Goal: Answer question/provide support

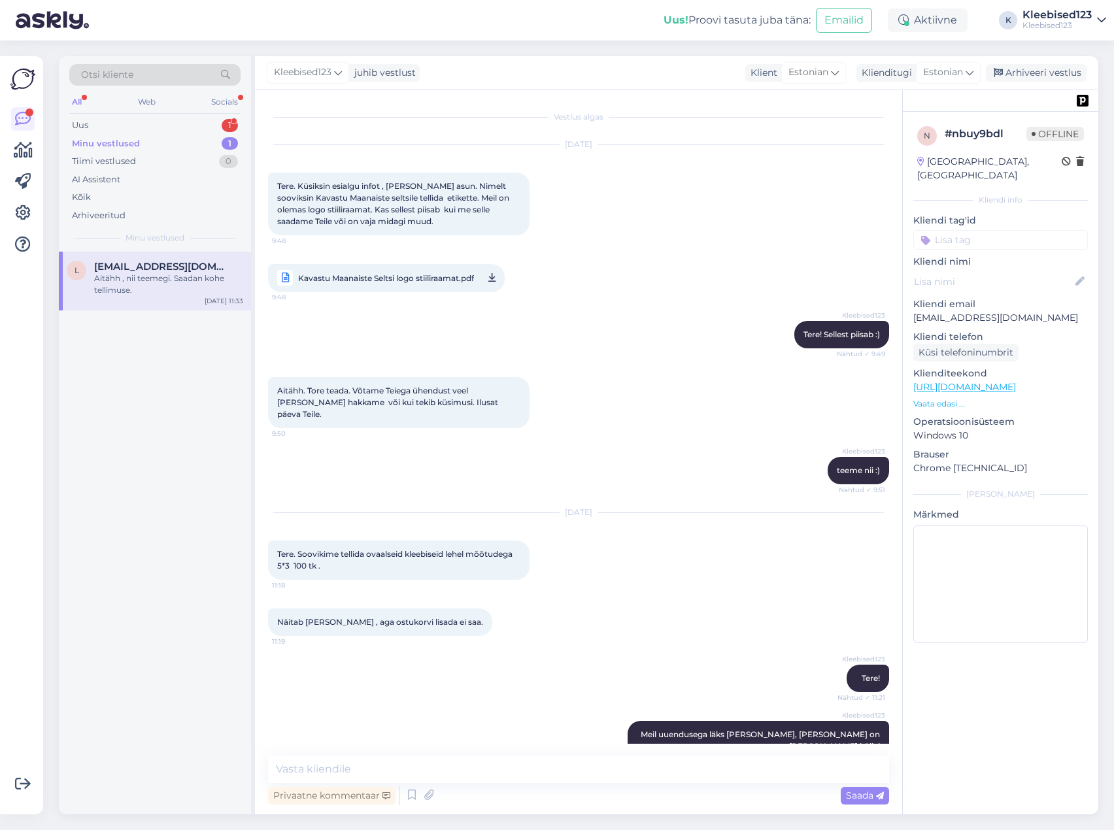
click at [150, 276] on div "Aitähh , nii teemegi. Saadan kohe tellimuse." at bounding box center [168, 285] width 149 height 24
click at [161, 121] on div "Uus 1" at bounding box center [154, 125] width 171 height 18
click at [139, 271] on span "Kaire Toome" at bounding box center [125, 267] width 63 height 12
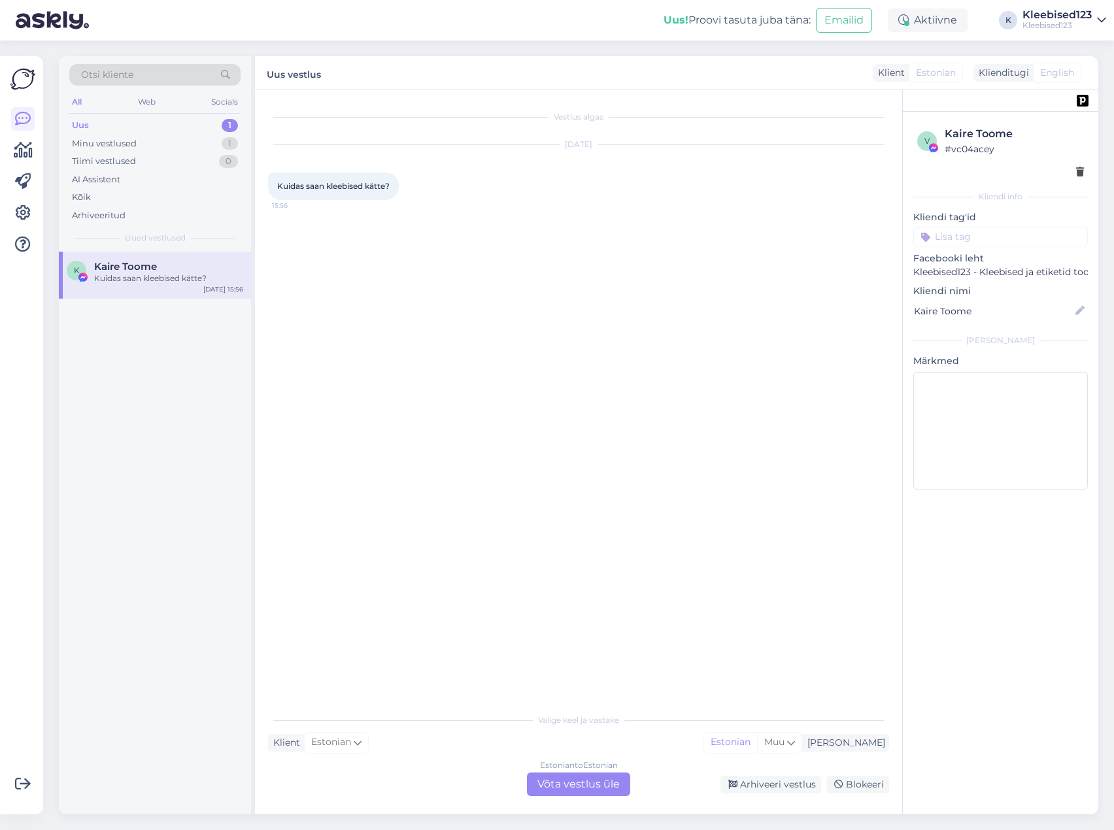
click at [579, 785] on div "Estonian to Estonian Võta vestlus üle" at bounding box center [578, 784] width 103 height 24
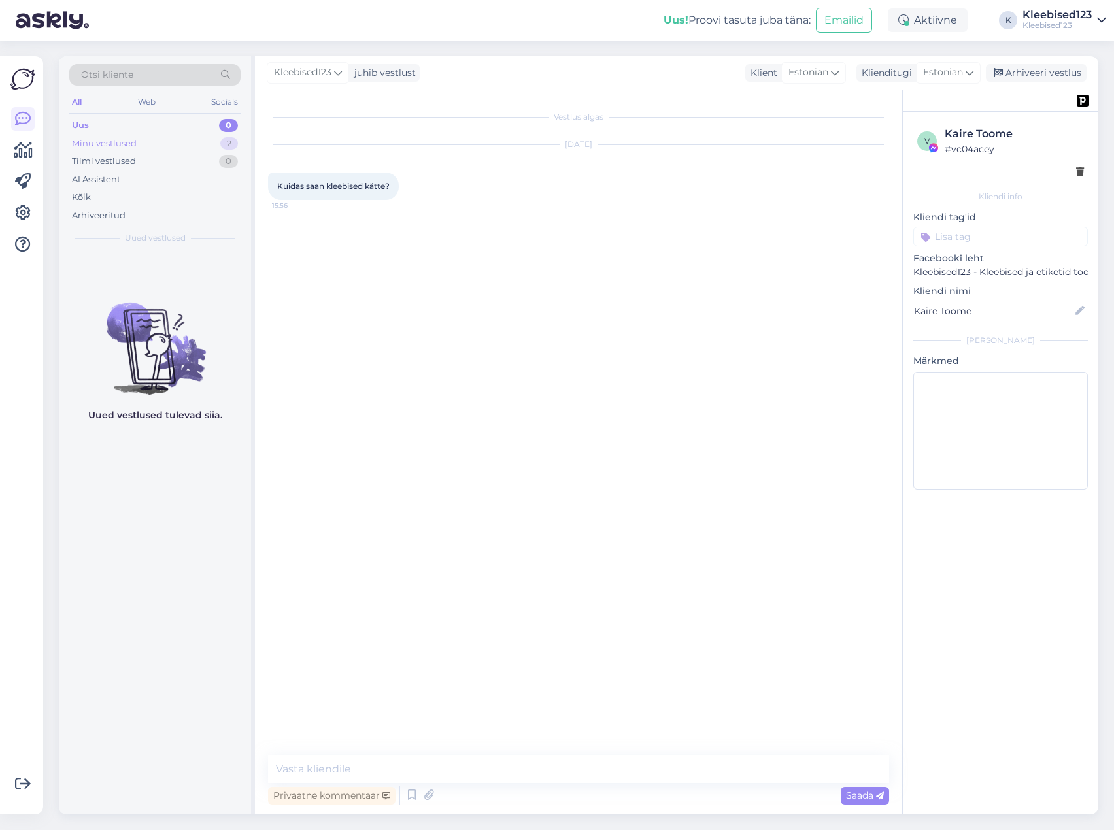
click at [102, 143] on div "Minu vestlused" at bounding box center [104, 143] width 65 height 13
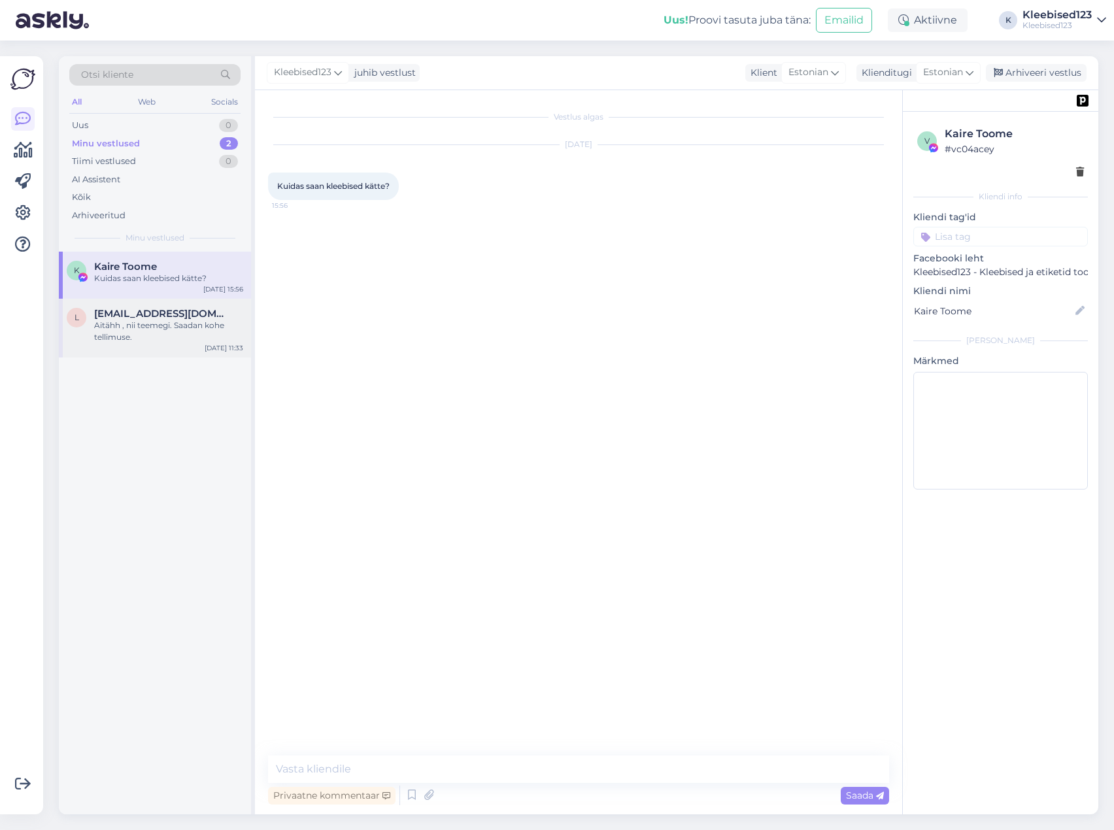
click at [130, 322] on div "Aitähh , nii teemegi. Saadan kohe tellimuse." at bounding box center [168, 332] width 149 height 24
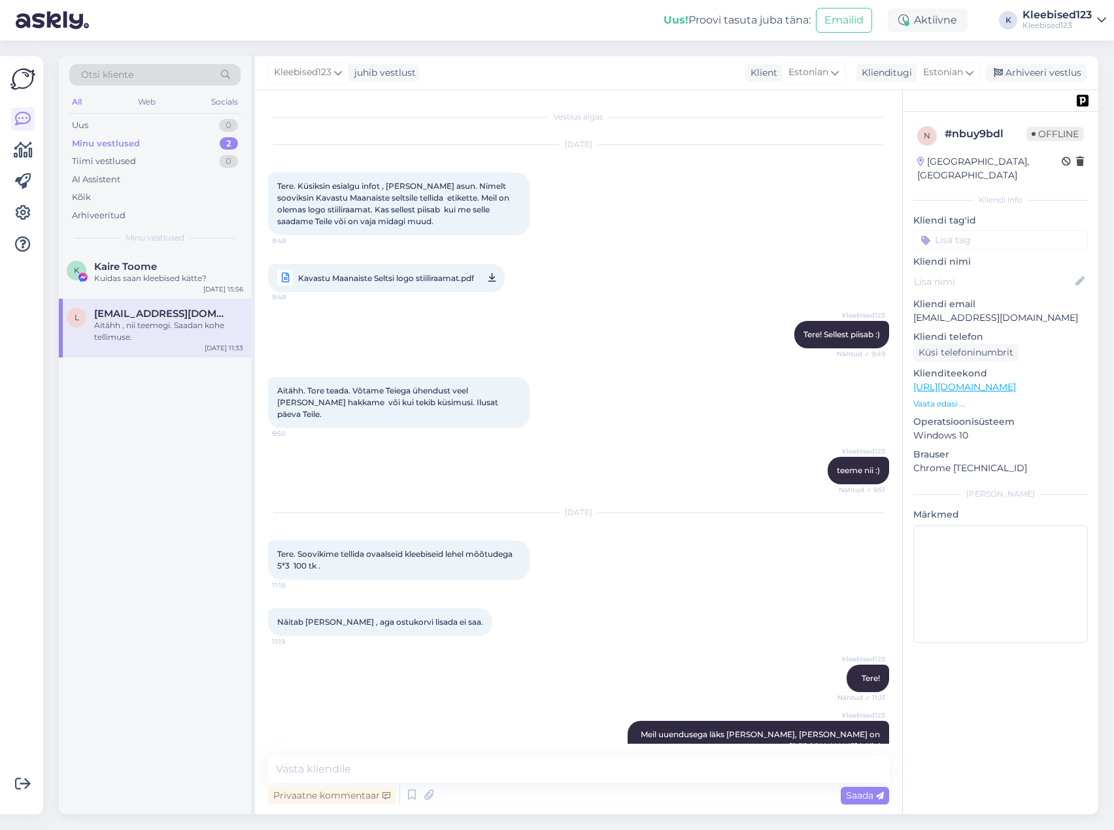
scroll to position [789, 0]
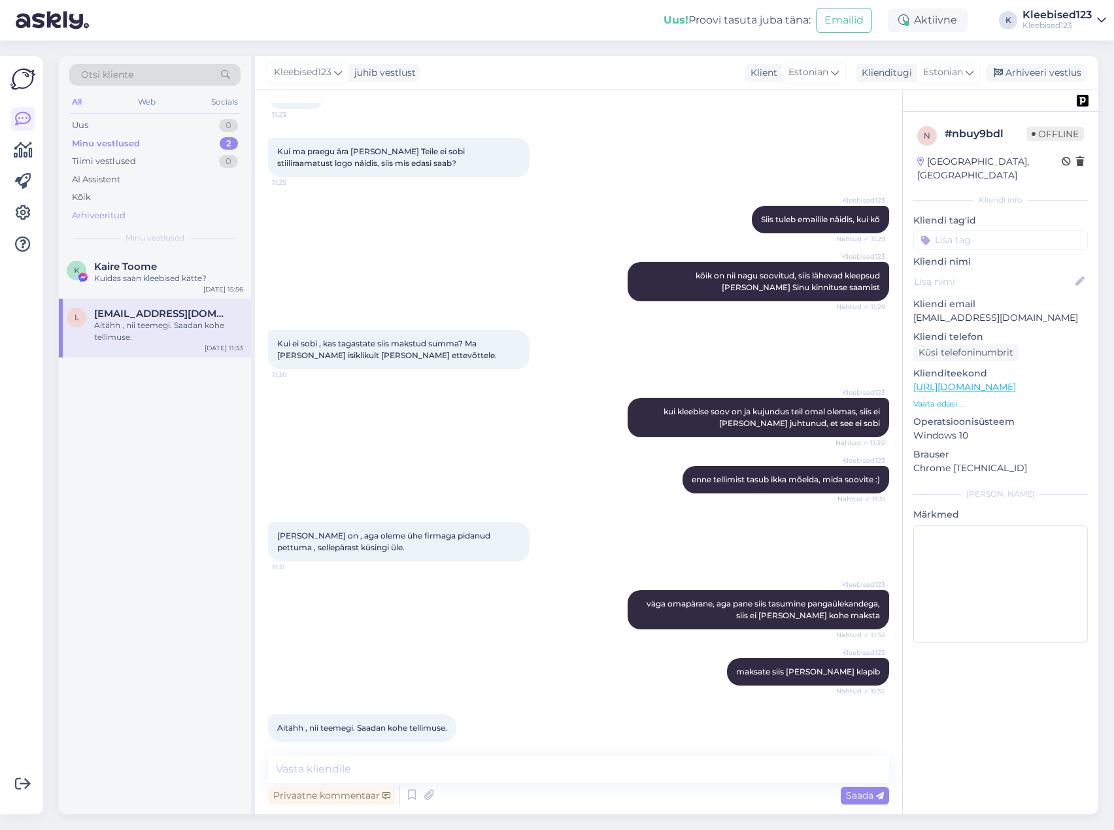
click at [100, 212] on div "Arhiveeritud" at bounding box center [99, 215] width 54 height 13
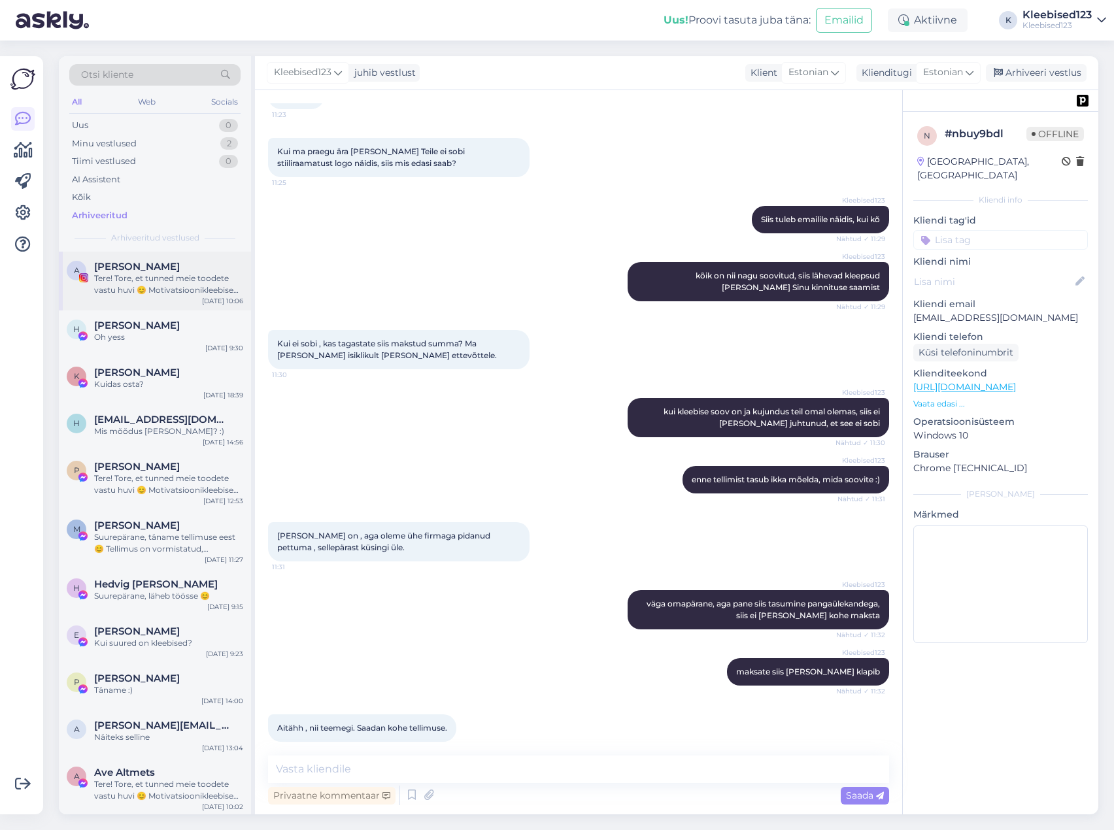
click at [159, 273] on div "Tere! Tore, et tunned meie toodete vastu huvi 😊 Motivatsioonikleebised pakume 2…" at bounding box center [168, 285] width 149 height 24
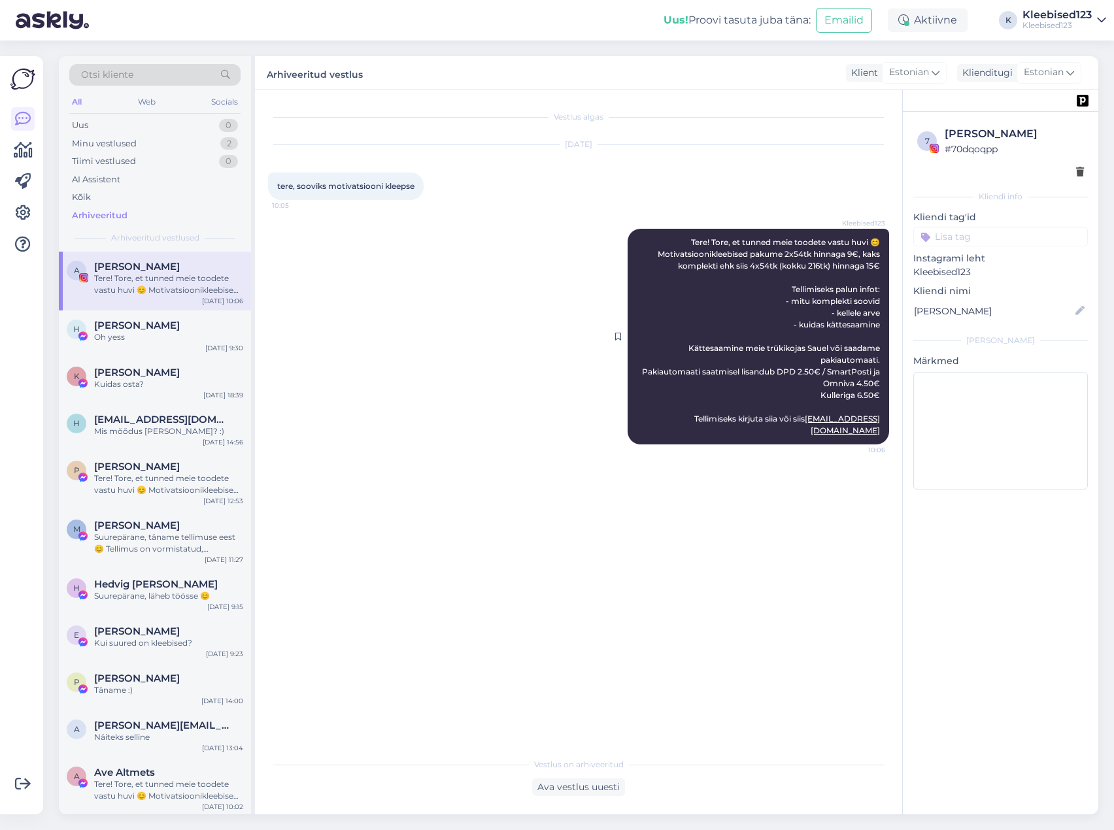
click at [682, 242] on div "Kleebised123 Tere! Tore, et tunned meie toodete vastu huvi 😊 Motivatsioonikleeb…" at bounding box center [757, 337] width 261 height 216
click at [705, 244] on span "Tere! Tore, et tunned meie toodete vastu huvi 😊 Motivatsioonikleebised pakume 2…" at bounding box center [762, 336] width 240 height 198
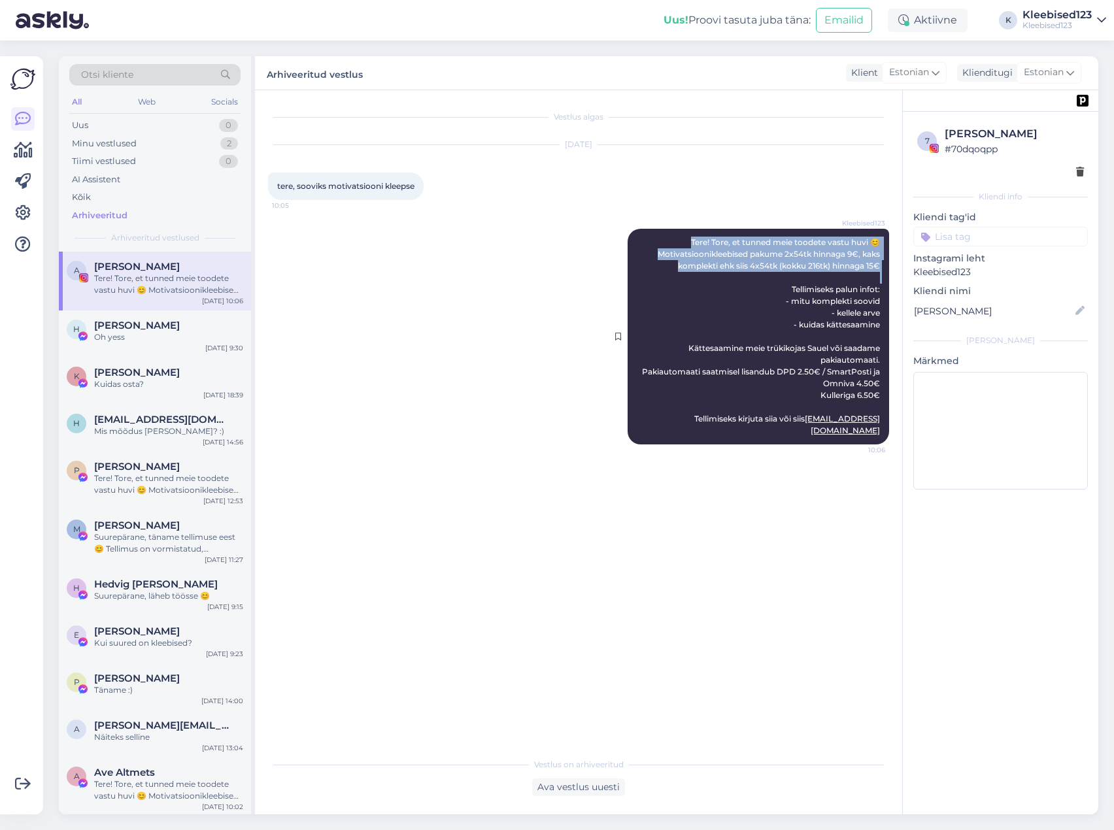
click at [702, 241] on span "Tere! Tore, et tunned meie toodete vastu huvi 😊 Motivatsioonikleebised pakume 2…" at bounding box center [762, 336] width 240 height 198
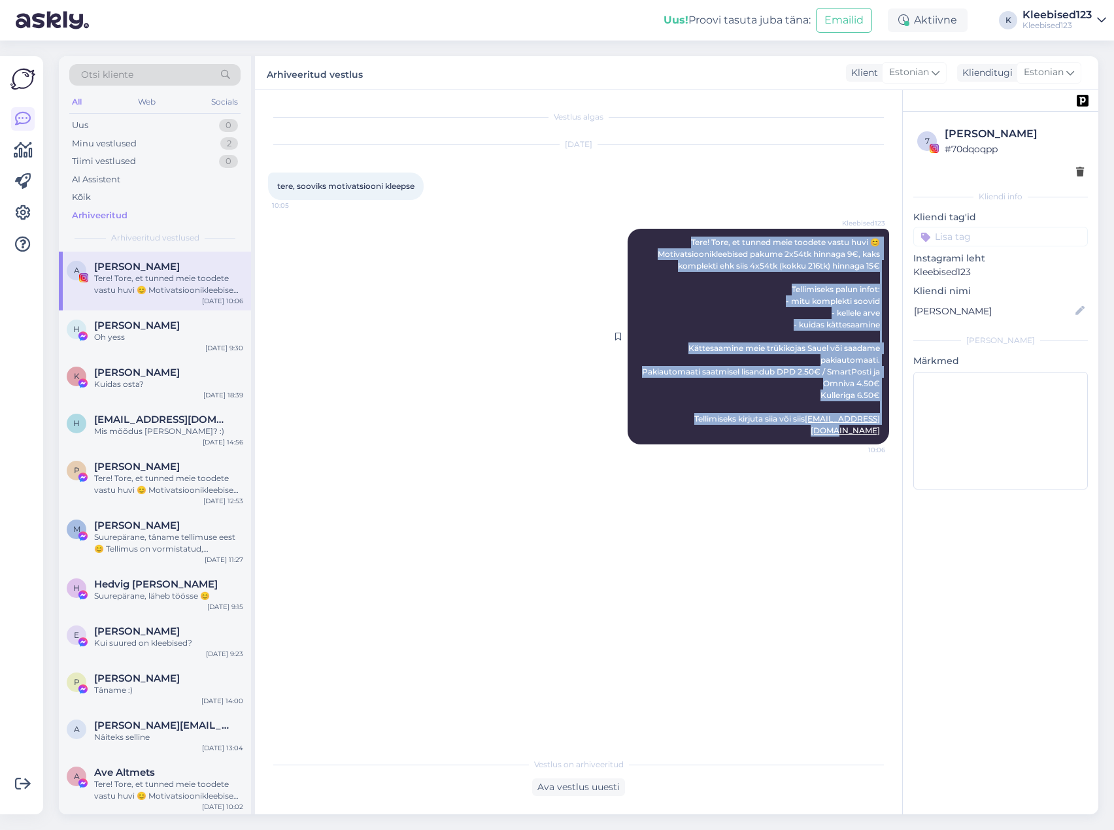
drag, startPoint x: 686, startPoint y: 240, endPoint x: 885, endPoint y: 426, distance: 272.3
click at [886, 427] on div "Kleebised123 Tere! Tore, et tunned meie toodete vastu huvi 😊 Motivatsioonikleeb…" at bounding box center [757, 337] width 261 height 216
copy span "Tere! Tore, et tunned meie toodete vastu huvi 😊 Motivatsioonikleebised pakume 2…"
click at [102, 126] on div "Uus 0" at bounding box center [154, 125] width 171 height 18
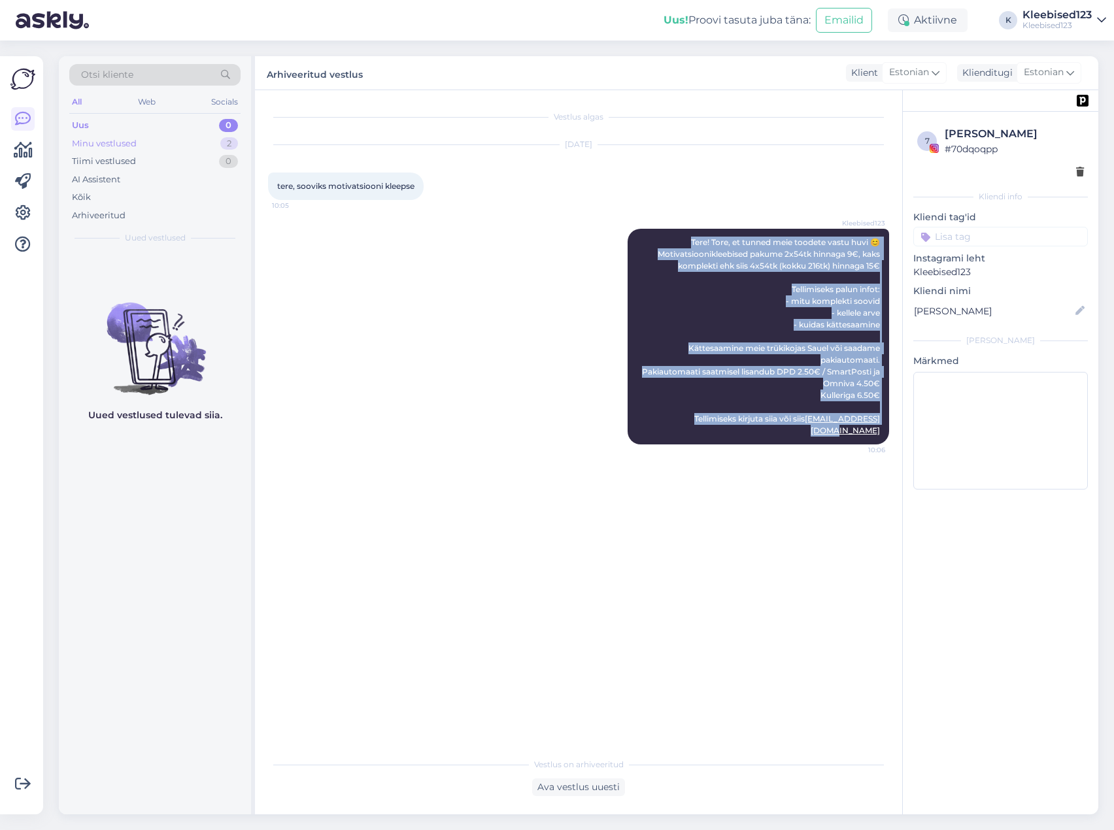
click at [154, 146] on div "Minu vestlused 2" at bounding box center [154, 144] width 171 height 18
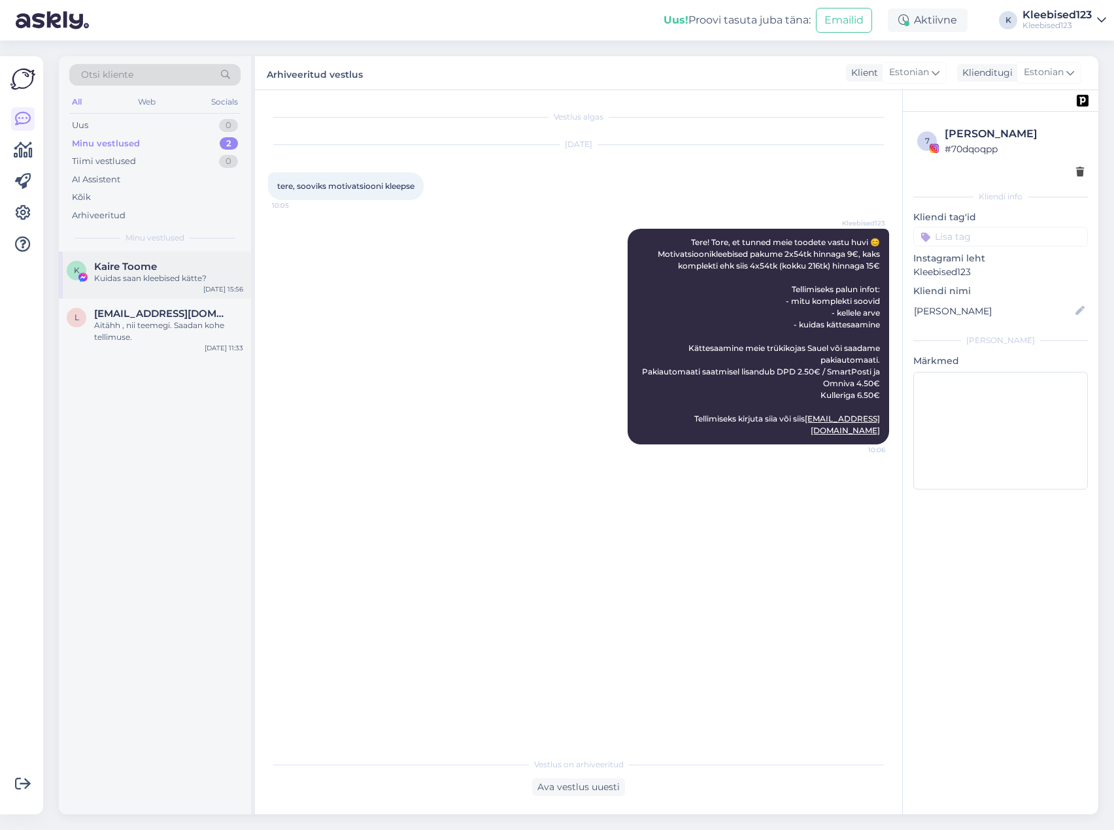
click at [152, 274] on div "Kuidas saan kleebised kätte?" at bounding box center [168, 279] width 149 height 12
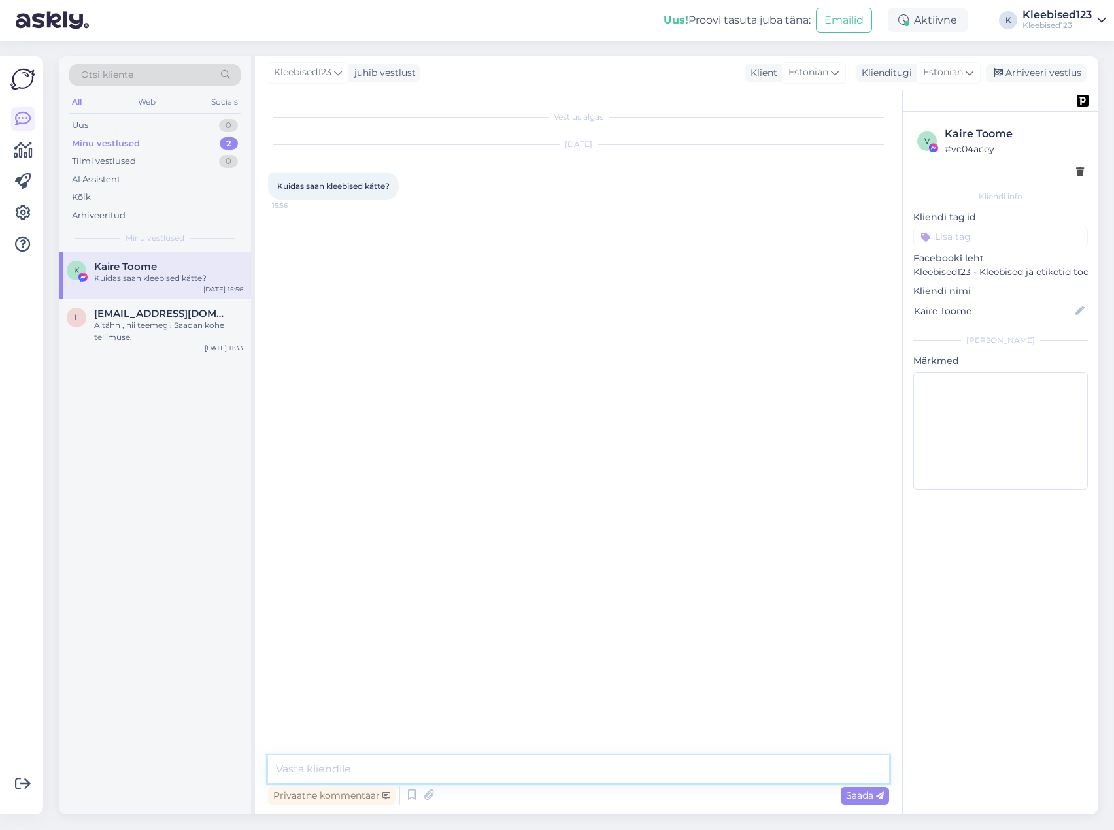
click at [489, 773] on textarea at bounding box center [578, 769] width 621 height 27
paste textarea "Tere! Tore, et tunned meie toodete vastu huvi 😊 Motivatsioonikleebised pakume 2…"
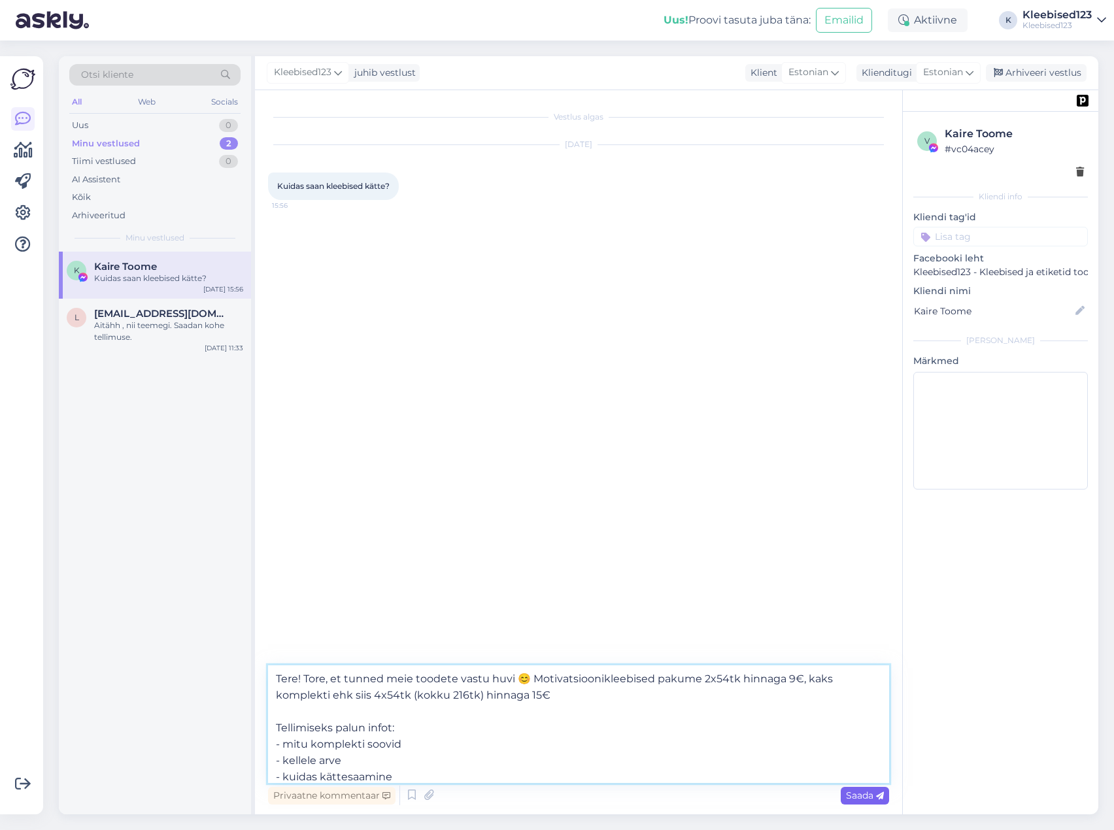
type textarea "Tere! Tore, et tunned meie toodete vastu huvi 😊 Motivatsioonikleebised pakume 2…"
click at [861, 797] on span "Saada" at bounding box center [865, 795] width 38 height 12
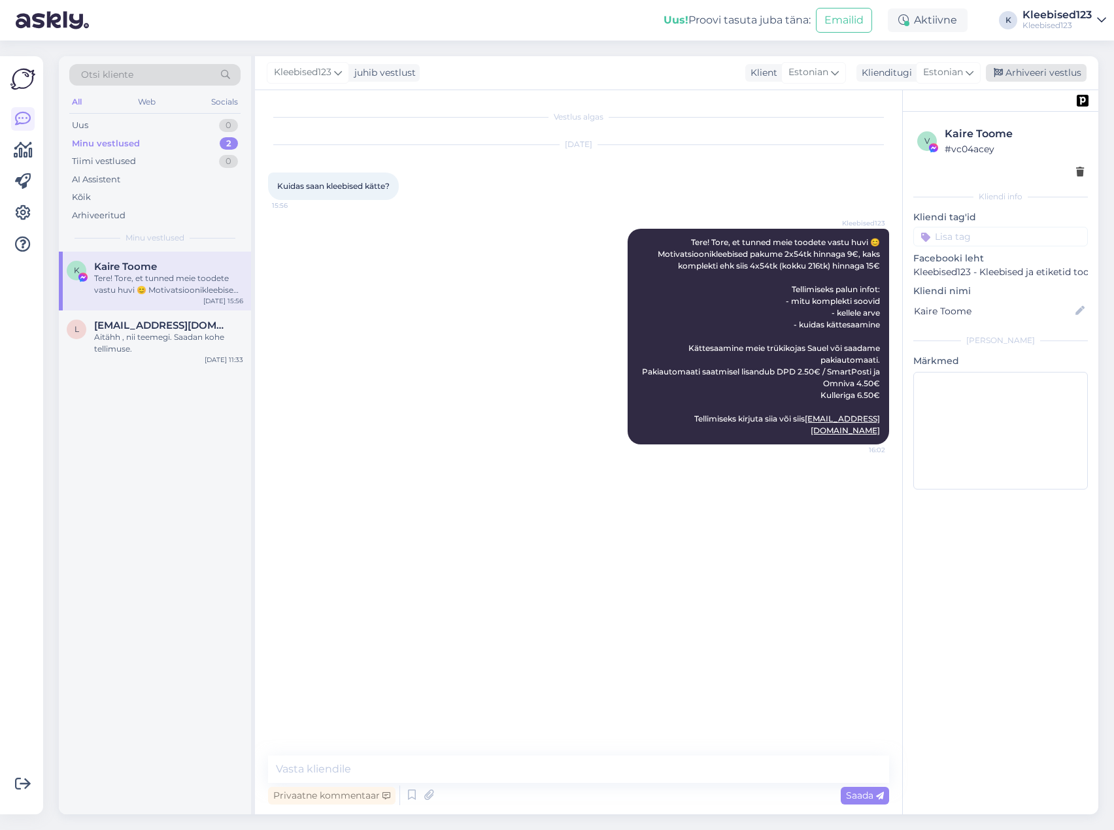
click at [1059, 75] on div "Arhiveeri vestlus" at bounding box center [1036, 73] width 101 height 18
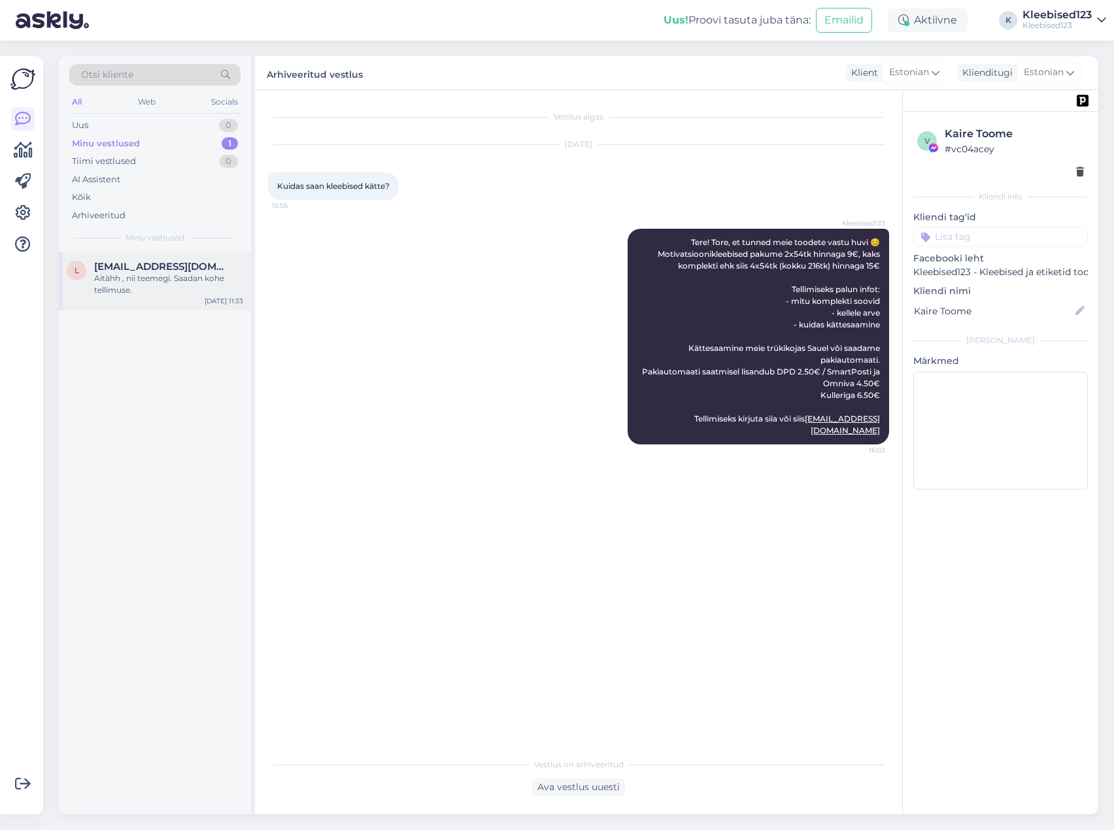
click at [173, 269] on span "[EMAIL_ADDRESS][DOMAIN_NAME]" at bounding box center [162, 267] width 136 height 12
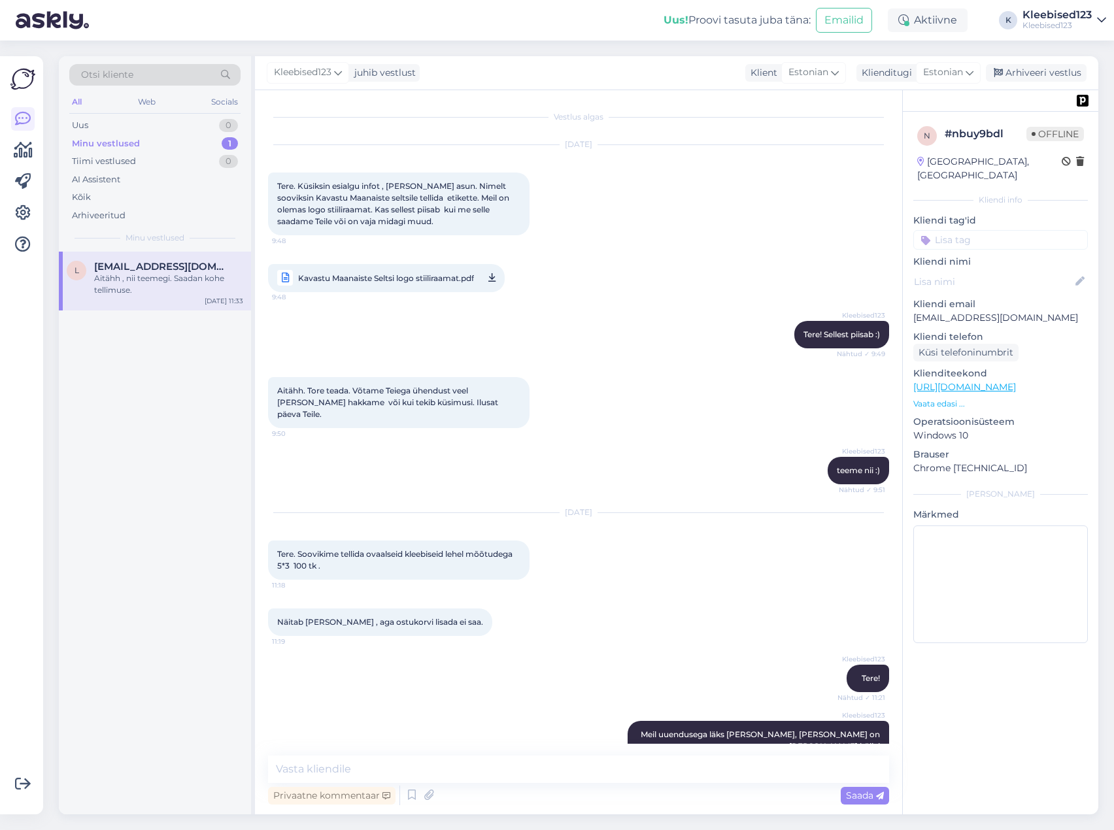
scroll to position [789, 0]
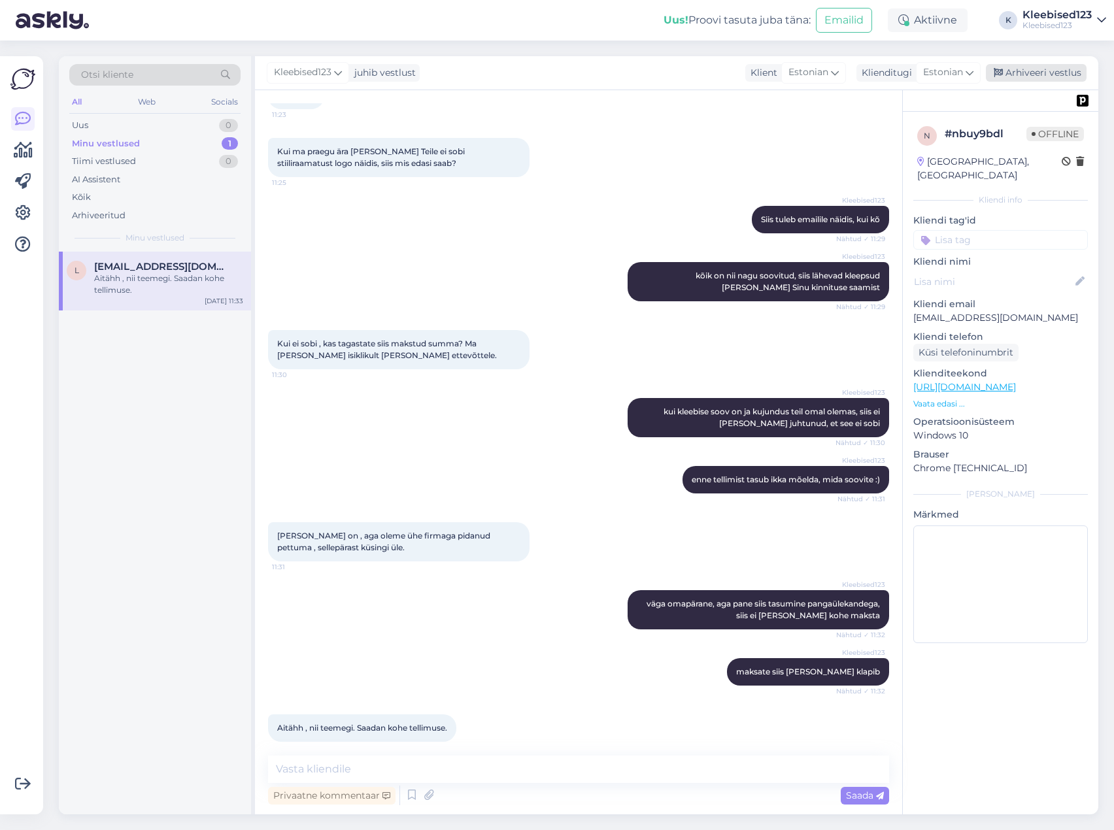
click at [1046, 69] on div "Arhiveeri vestlus" at bounding box center [1036, 73] width 101 height 18
